Goal: Task Accomplishment & Management: Manage account settings

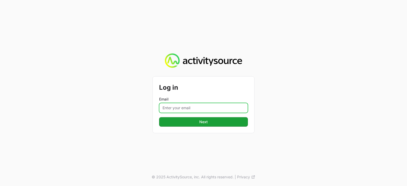
click at [182, 103] on input "Email" at bounding box center [203, 108] width 89 height 10
type input "[PERSON_NAME][EMAIL_ADDRESS][PERSON_NAME][DOMAIN_NAME]"
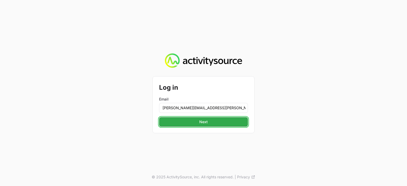
click at [219, 122] on button "Next" at bounding box center [203, 122] width 89 height 10
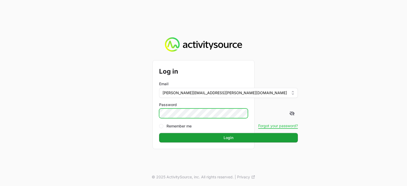
click at [159, 133] on button "Login" at bounding box center [228, 138] width 139 height 10
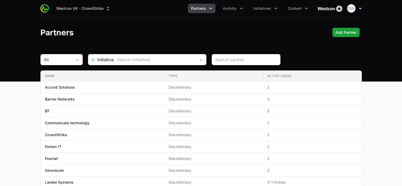
click at [359, 9] on icon "button" at bounding box center [359, 8] width 5 height 5
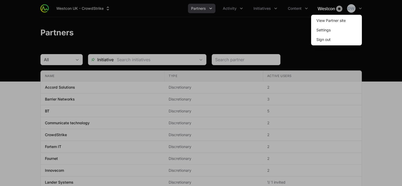
click at [249, 21] on div at bounding box center [201, 93] width 402 height 186
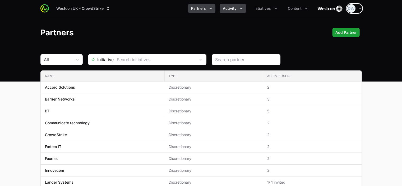
click at [240, 7] on icon "Activity menu" at bounding box center [240, 8] width 5 height 5
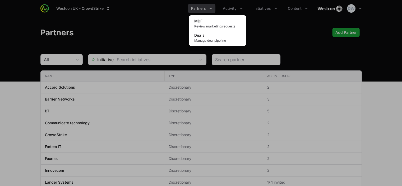
click at [271, 8] on div "Activity menu" at bounding box center [201, 93] width 402 height 186
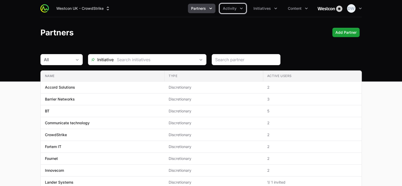
click at [213, 8] on icon "Partners menu" at bounding box center [210, 8] width 5 height 5
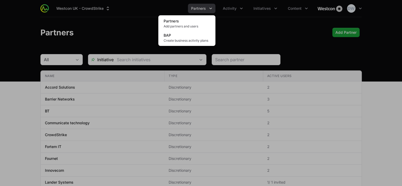
click at [291, 19] on div "Partners menu" at bounding box center [201, 93] width 402 height 186
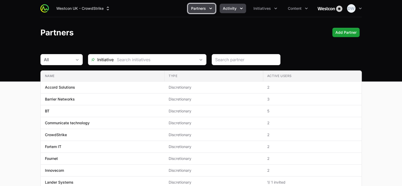
click at [242, 8] on icon "Activity menu" at bounding box center [240, 8] width 5 height 5
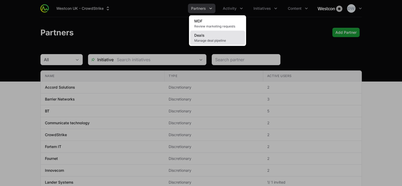
click at [226, 37] on link "Deals Manage deal pipeline" at bounding box center [217, 38] width 55 height 14
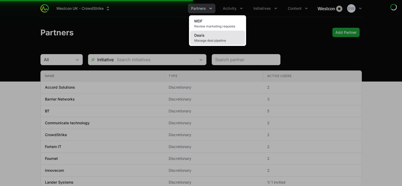
click at [210, 39] on span "Manage deal pipeline" at bounding box center [217, 41] width 46 height 4
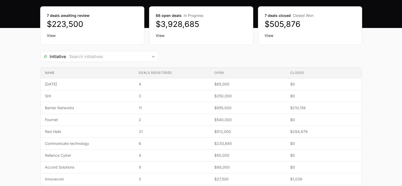
scroll to position [54, 0]
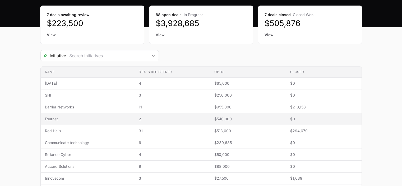
click at [50, 119] on span "Fournet" at bounding box center [88, 118] width 86 height 5
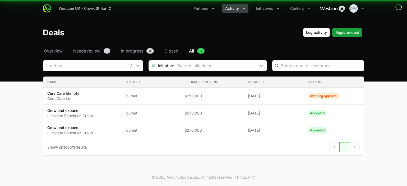
type input "Fournet"
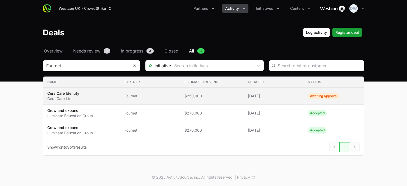
click at [322, 95] on span "Awaiting Approval" at bounding box center [324, 96] width 32 height 6
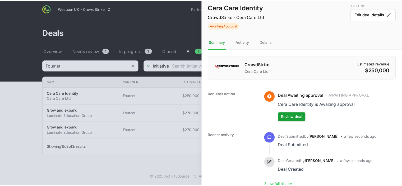
scroll to position [10, 0]
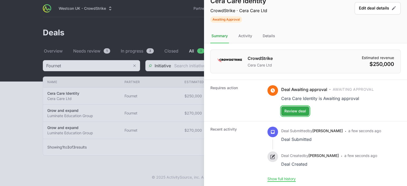
click at [298, 111] on span "Review deal" at bounding box center [295, 111] width 22 height 6
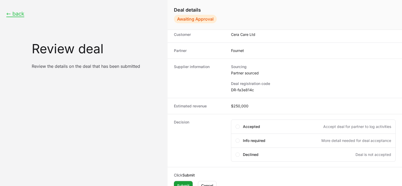
scroll to position [27, 0]
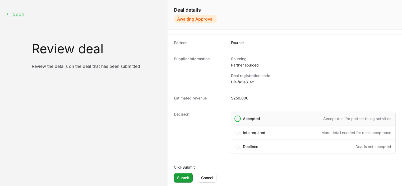
click at [235, 117] on span "Create deal form" at bounding box center [237, 119] width 4 height 4
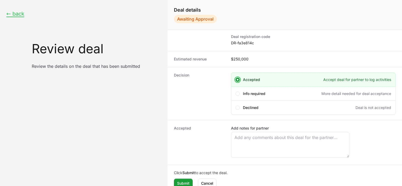
scroll to position [72, 0]
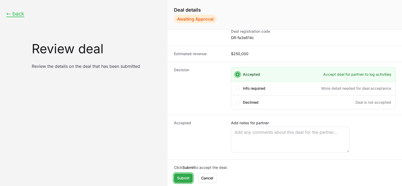
drag, startPoint x: 181, startPoint y: 178, endPoint x: 184, endPoint y: 176, distance: 4.2
click at [181, 178] on span "Submit" at bounding box center [183, 178] width 12 height 6
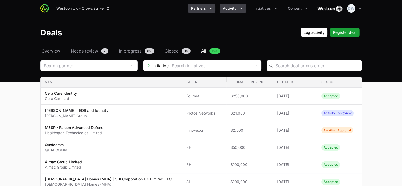
click at [213, 12] on button "Partners" at bounding box center [201, 9] width 27 height 10
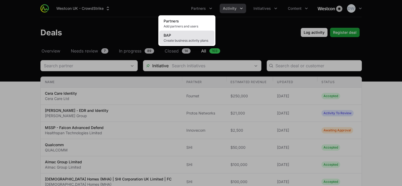
click at [187, 37] on link "BAP Create business activity plans" at bounding box center [186, 38] width 55 height 14
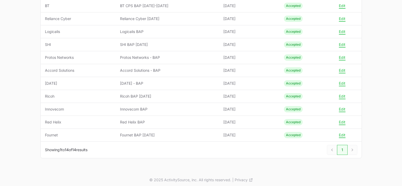
scroll to position [130, 0]
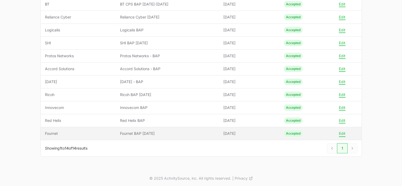
click at [344, 132] on button "Edit" at bounding box center [341, 133] width 7 height 5
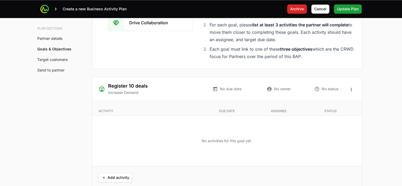
scroll to position [966, 0]
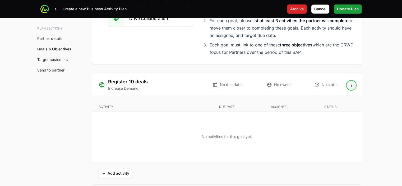
click at [351, 83] on icon "Open options" at bounding box center [350, 85] width 5 height 5
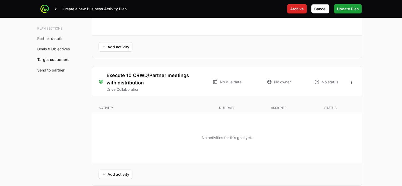
scroll to position [1216, 0]
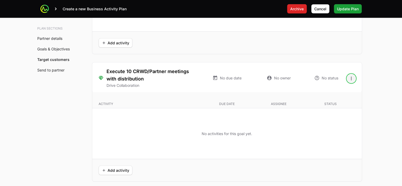
click at [350, 76] on icon "Open options" at bounding box center [350, 78] width 5 height 5
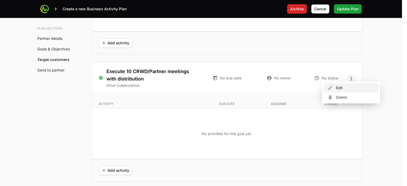
click at [341, 88] on div "Edit" at bounding box center [350, 88] width 55 height 10
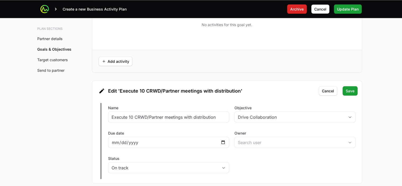
scroll to position [1194, 0]
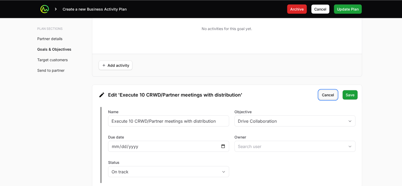
click at [329, 92] on span "Cancel" at bounding box center [328, 95] width 12 height 6
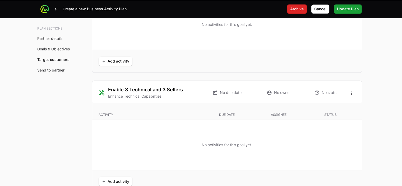
scroll to position [1080, 0]
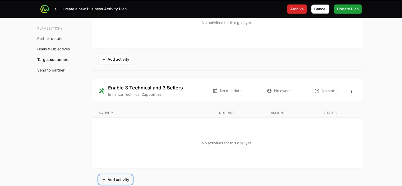
click at [120, 178] on span "Add activity" at bounding box center [115, 179] width 27 height 6
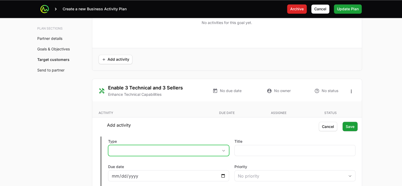
click at [222, 151] on button "placeholder" at bounding box center [168, 150] width 120 height 11
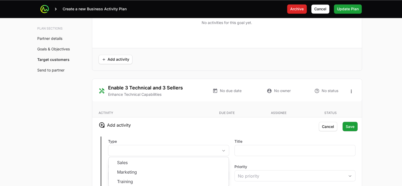
click at [180, 111] on p "Activity" at bounding box center [148, 113] width 101 height 4
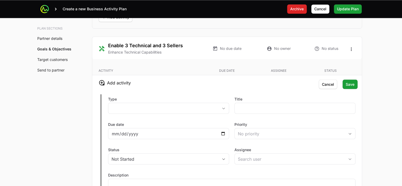
scroll to position [1115, 0]
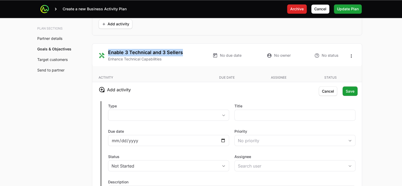
drag, startPoint x: 108, startPoint y: 23, endPoint x: 183, endPoint y: 48, distance: 79.1
click at [183, 49] on div "Enable 3 Technical and 3 Sellers Enhance Technical Capabilities" at bounding box center [148, 55] width 101 height 13
copy h3 "Enable 3 Technical and 3 Sellers"
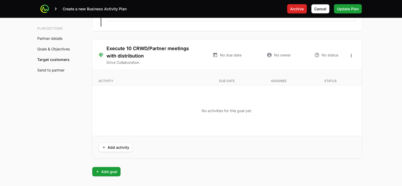
scroll to position [1311, 0]
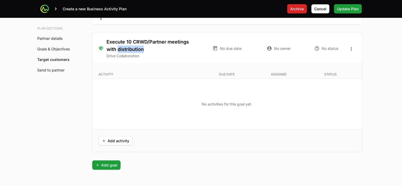
drag, startPoint x: 106, startPoint y: 46, endPoint x: 134, endPoint y: 46, distance: 27.2
click at [134, 46] on h3 "Execute 10 CRWD/Partner meetings with distribution" at bounding box center [152, 45] width 93 height 15
drag, startPoint x: 134, startPoint y: 46, endPoint x: 159, endPoint y: 86, distance: 46.7
click at [159, 86] on div "No activities for this goal yet." at bounding box center [226, 104] width 269 height 51
drag, startPoint x: 107, startPoint y: 38, endPoint x: 188, endPoint y: 40, distance: 81.3
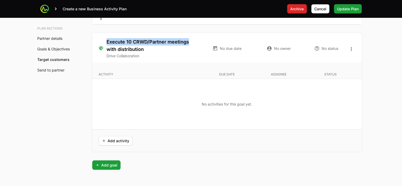
click at [188, 40] on h3 "Execute 10 CRWD/Partner meetings with distribution" at bounding box center [152, 45] width 93 height 15
copy h3 "Execute 10 CRWD/Partner meetings"
click at [119, 139] on span "Add activity" at bounding box center [115, 141] width 27 height 6
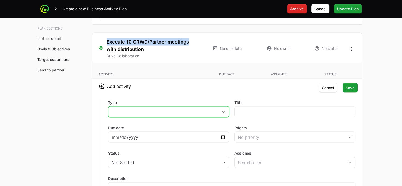
click at [222, 111] on icon "button" at bounding box center [223, 112] width 4 height 2
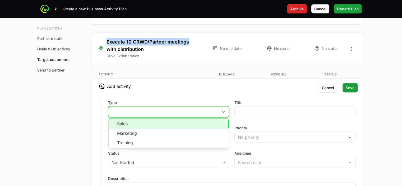
click at [222, 111] on icon "button" at bounding box center [223, 112] width 4 height 2
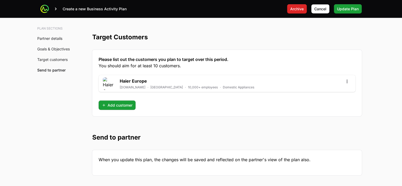
scroll to position [1542, 0]
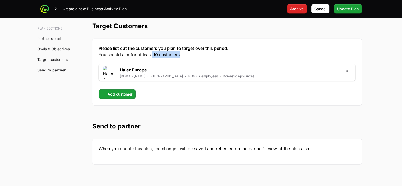
drag, startPoint x: 158, startPoint y: 52, endPoint x: 179, endPoint y: 53, distance: 21.1
click at [179, 53] on span "You should aim for at least 10 customers." at bounding box center [226, 54] width 257 height 6
click at [278, 51] on span "You should aim for at least 10 customers." at bounding box center [226, 54] width 257 height 6
